Goal: Information Seeking & Learning: Learn about a topic

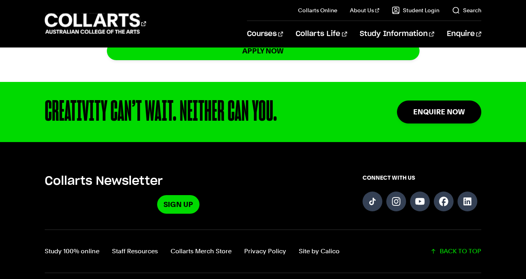
scroll to position [727, 0]
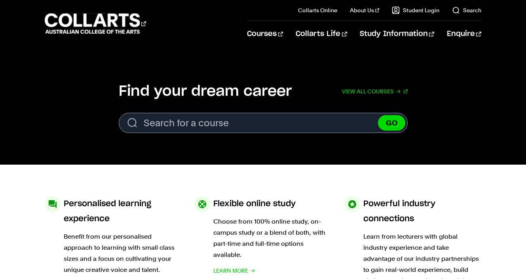
scroll to position [230, 0]
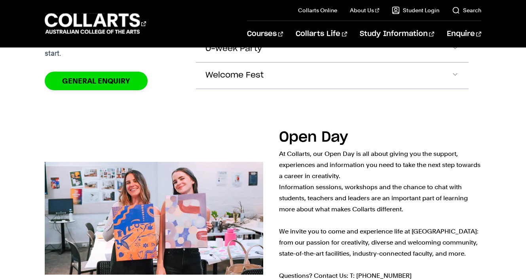
scroll to position [819, 0]
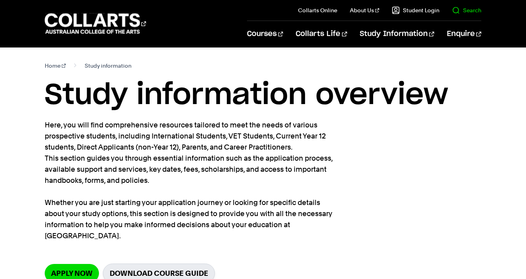
click at [459, 10] on link "Search" at bounding box center [466, 10] width 29 height 8
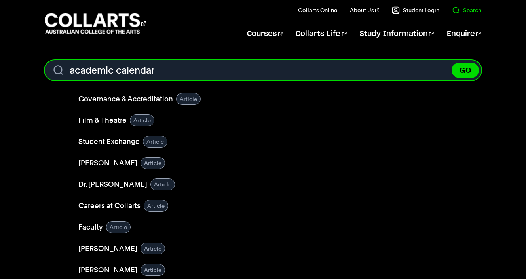
type input "academic calendar"
click at [451, 63] on button "GO" at bounding box center [464, 70] width 27 height 15
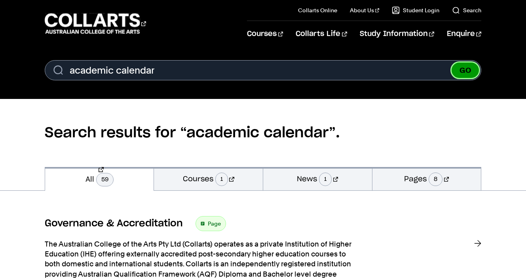
click at [467, 73] on button "GO" at bounding box center [464, 70] width 27 height 15
click at [412, 183] on link "Pages 8" at bounding box center [426, 178] width 109 height 23
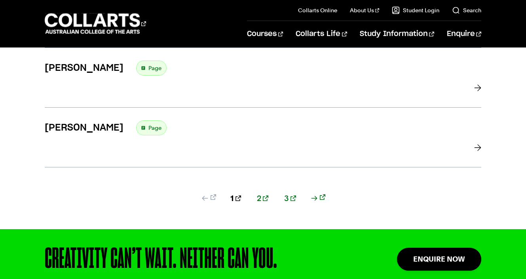
scroll to position [750, 0]
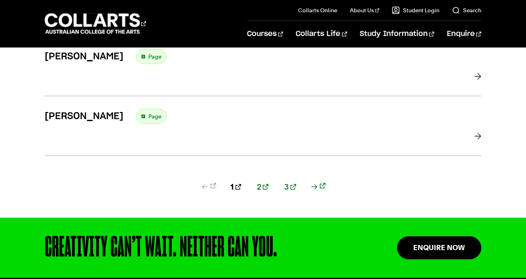
click at [262, 181] on link "2" at bounding box center [262, 186] width 11 height 11
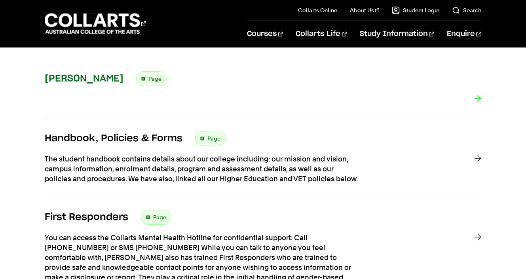
scroll to position [155, 0]
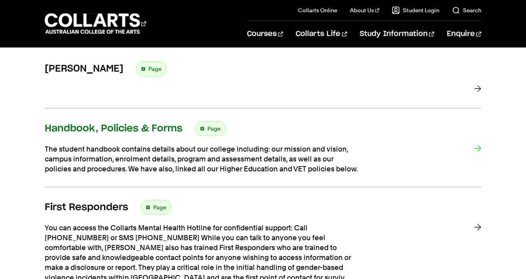
click at [150, 128] on h3 "Handbook, Policies & Forms" at bounding box center [114, 129] width 138 height 12
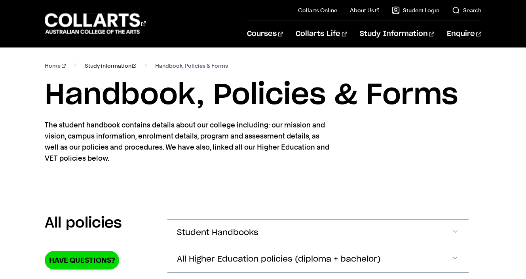
click at [106, 67] on link "Study information" at bounding box center [111, 65] width 52 height 11
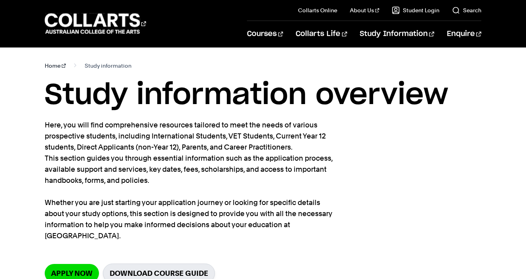
click at [55, 65] on link "Home" at bounding box center [55, 65] width 21 height 11
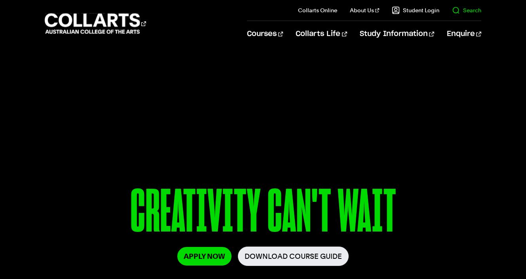
click at [465, 13] on link "Search" at bounding box center [466, 10] width 29 height 8
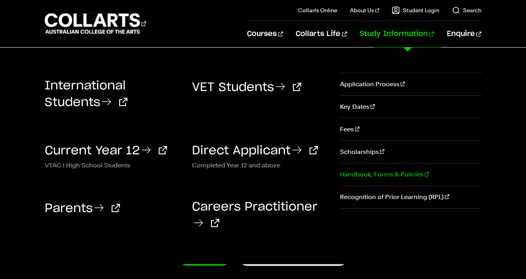
click at [348, 176] on link "Handbook, Forms & Policies" at bounding box center [410, 174] width 141 height 22
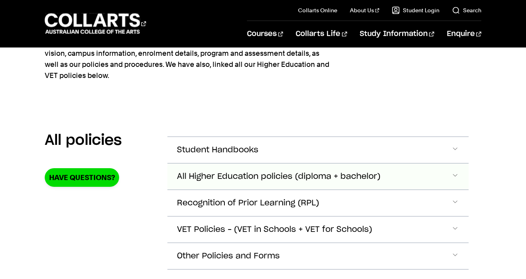
scroll to position [96, 0]
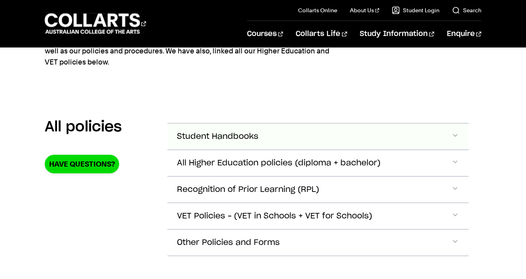
click at [458, 135] on span "Accordion Section" at bounding box center [455, 136] width 8 height 10
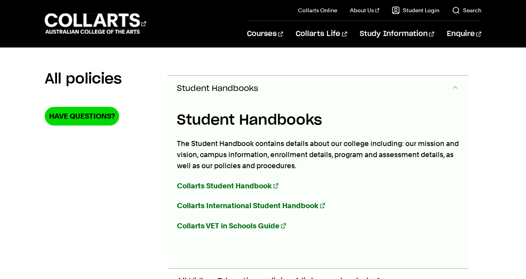
scroll to position [148, 0]
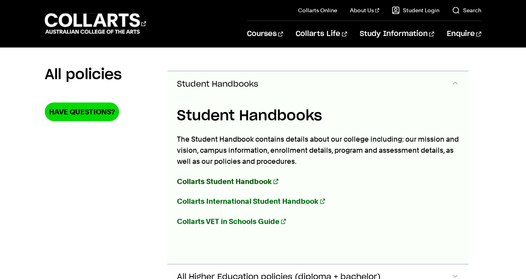
click at [248, 180] on strong "Collarts Student Handbook" at bounding box center [224, 181] width 95 height 8
